Goal: Transaction & Acquisition: Purchase product/service

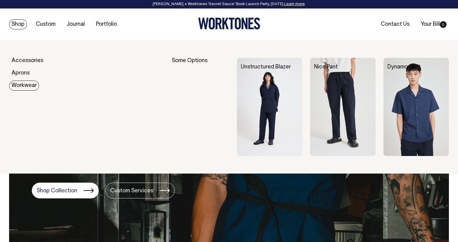
click at [17, 81] on link "Workwear" at bounding box center [24, 86] width 30 height 10
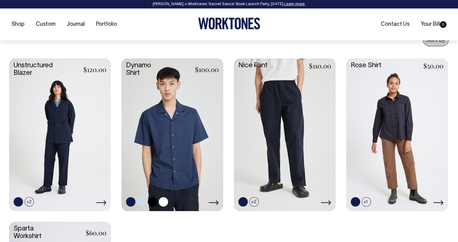
scroll to position [243, 0]
click at [166, 107] on link at bounding box center [173, 134] width 102 height 152
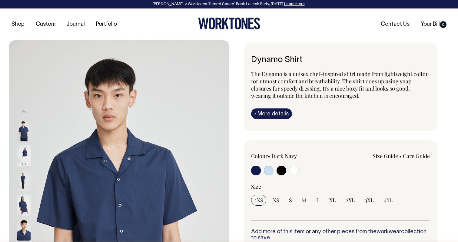
click at [283, 167] on input "radio" at bounding box center [282, 171] width 10 height 10
radio input "true"
select select "Black"
